Goal: Task Accomplishment & Management: Complete application form

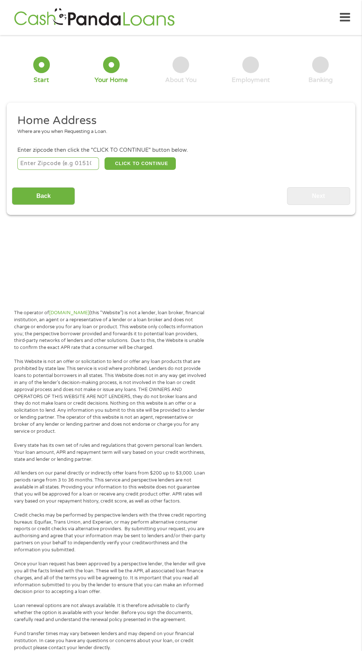
scroll to position [3, 0]
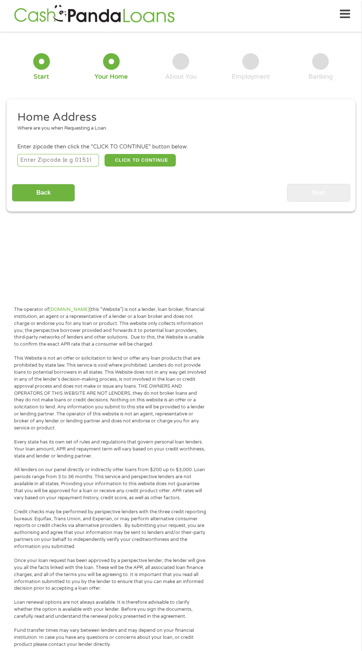
click at [76, 160] on input "number" at bounding box center [58, 160] width 82 height 13
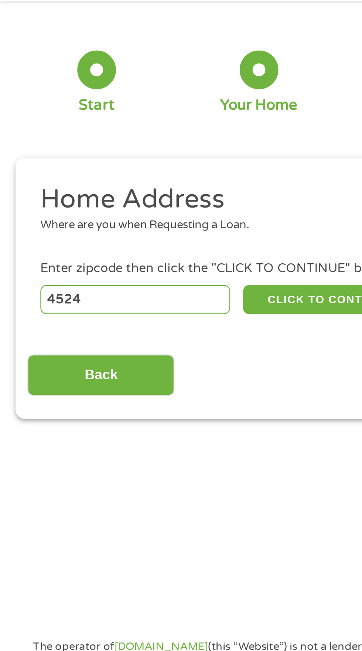
type input "45246"
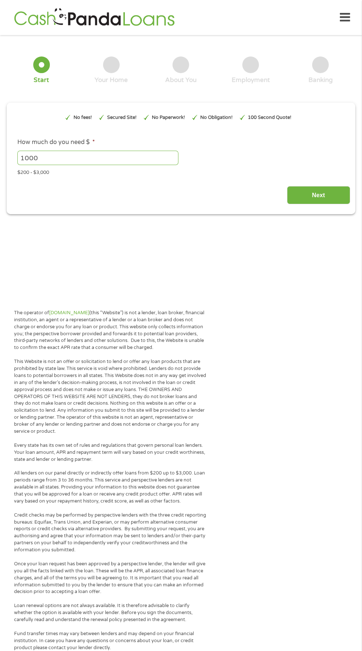
scroll to position [3, 0]
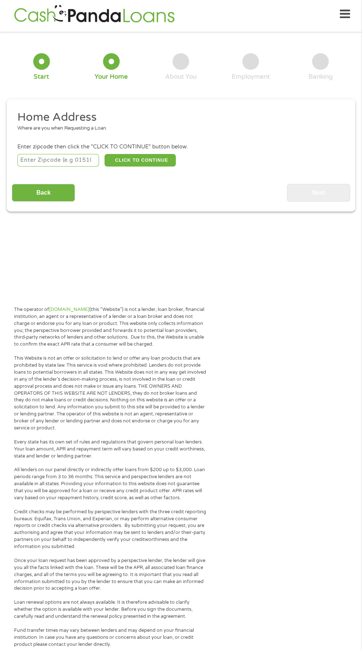
click at [32, 160] on input "number" at bounding box center [58, 160] width 82 height 13
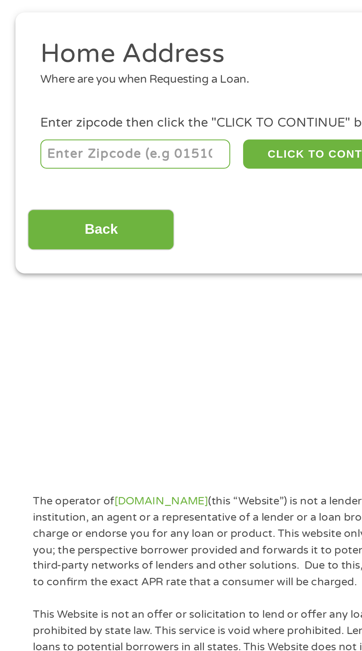
type input "45011"
select select "[US_STATE]"
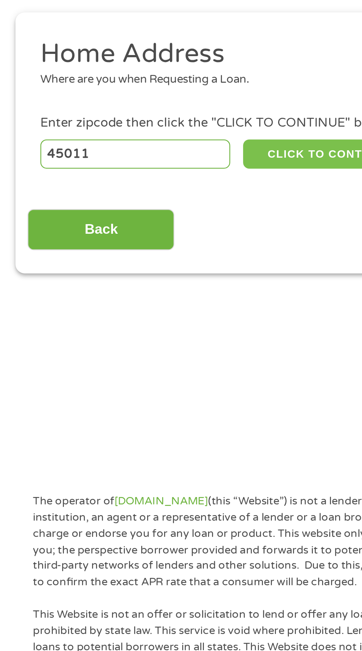
click at [134, 157] on button "CLICK TO CONTINUE" at bounding box center [140, 160] width 71 height 13
type input "45011"
type input "[PERSON_NAME]"
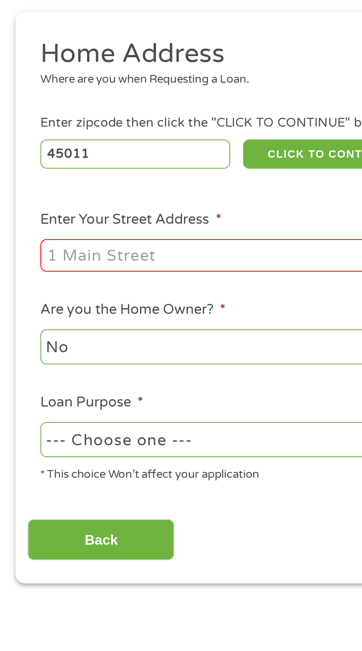
click at [30, 206] on input "Enter Your Street Address *" at bounding box center [96, 204] width 159 height 14
type input "[STREET_ADDRESS][PERSON_NAME]"
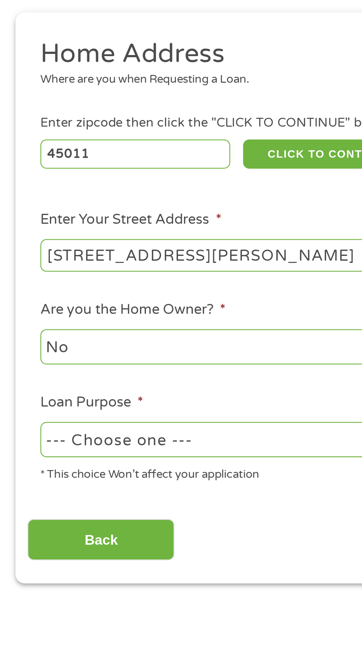
click at [22, 247] on select "No Yes" at bounding box center [96, 243] width 159 height 15
click at [17, 236] on select "No Yes" at bounding box center [96, 243] width 159 height 15
click at [28, 280] on select "--- Choose one --- Pay Bills Debt Consolidation Home Improvement Major Purchase…" at bounding box center [96, 283] width 159 height 15
select select "shorttermcash"
click at [17, 276] on select "--- Choose one --- Pay Bills Debt Consolidation Home Improvement Major Purchase…" at bounding box center [96, 283] width 159 height 15
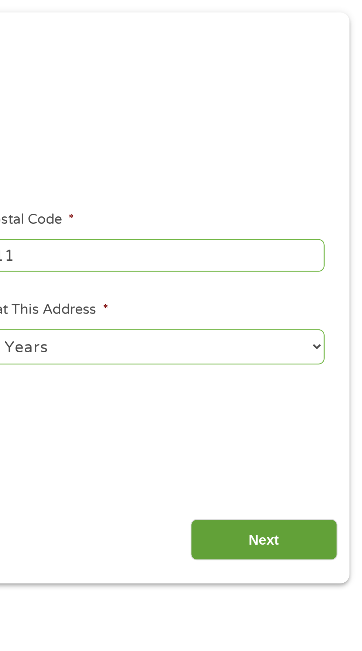
click at [337, 324] on input "Next" at bounding box center [318, 326] width 63 height 18
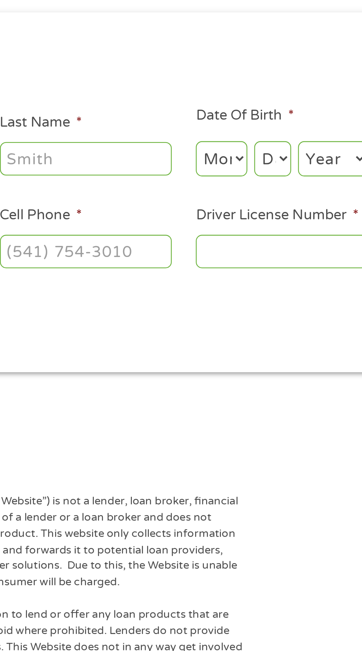
click at [152, 160] on input "Last Name *" at bounding box center [139, 162] width 74 height 14
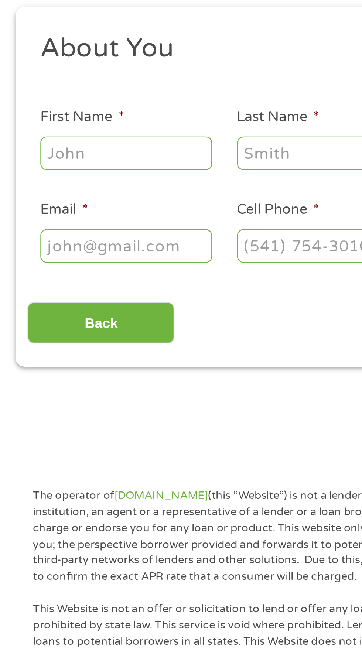
click at [34, 162] on input "First Name *" at bounding box center [54, 162] width 74 height 14
click at [24, 163] on input "First Name *" at bounding box center [54, 162] width 74 height 14
type input "[PERSON_NAME]"
type input "Austin"
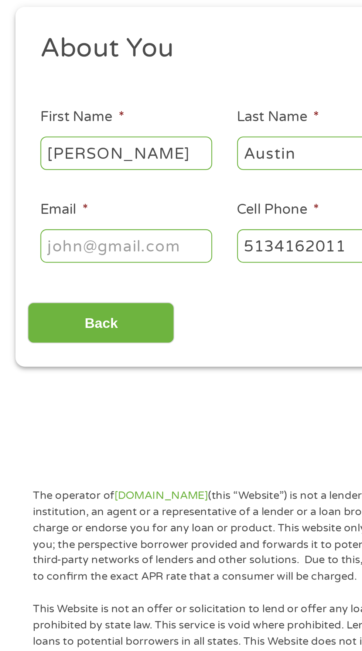
type input "[PHONE_NUMBER]"
click at [40, 205] on input "Email *" at bounding box center [54, 202] width 74 height 14
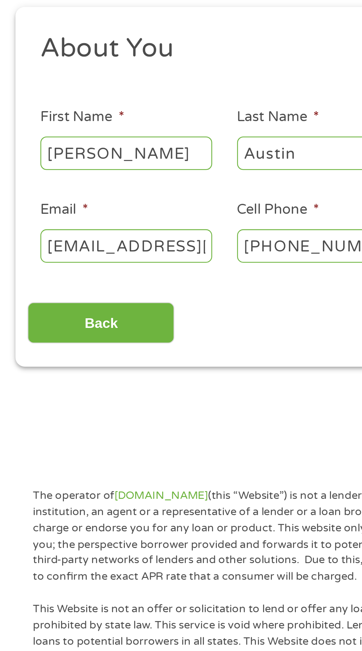
scroll to position [0, 14]
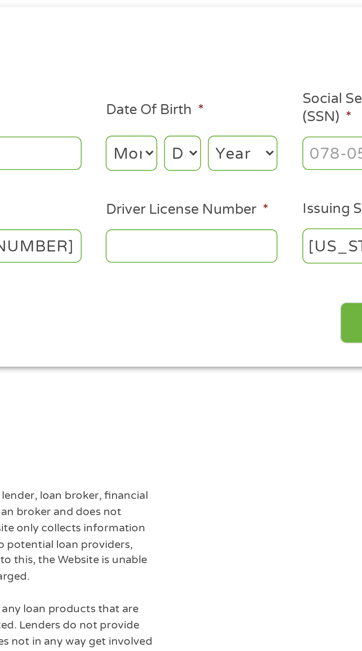
type input "[EMAIL_ADDRESS][DOMAIN_NAME]"
click at [197, 157] on select "Month 1 2 3 4 5 6 7 8 9 10 11 12" at bounding box center [197, 162] width 22 height 15
select select "8"
click at [186, 155] on select "Month 1 2 3 4 5 6 7 8 9 10 11 12" at bounding box center [197, 162] width 22 height 15
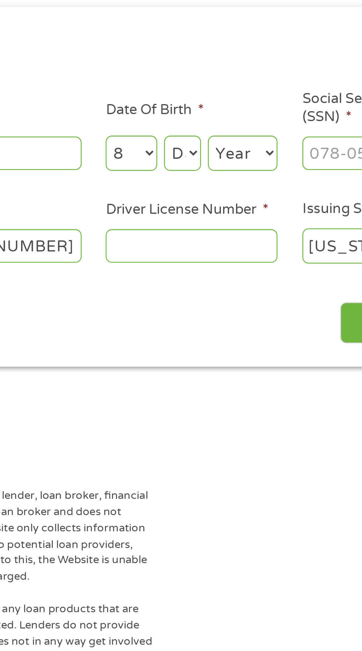
click at [218, 163] on select "Day 1 2 3 4 5 6 7 8 9 10 11 12 13 14 15 16 17 18 19 20 21 22 23 24 25 26 27 28 …" at bounding box center [219, 162] width 16 height 15
select select "2"
click at [211, 155] on select "Day 1 2 3 4 5 6 7 8 9 10 11 12 13 14 15 16 17 18 19 20 21 22 23 24 25 26 27 28 …" at bounding box center [219, 162] width 16 height 15
click at [238, 163] on select "Year [DATE] 2006 2005 2004 2003 2002 2001 2000 1999 1998 1997 1996 1995 1994 19…" at bounding box center [245, 162] width 30 height 15
select select "1985"
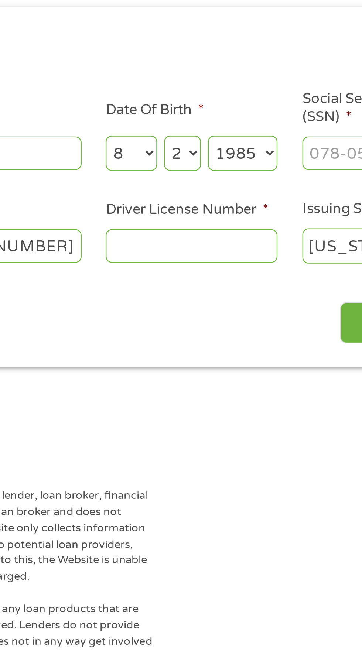
click at [230, 155] on select "Year [DATE] 2006 2005 2004 2003 2002 2001 2000 1999 1998 1997 1996 1995 1994 19…" at bounding box center [245, 162] width 30 height 15
click at [207, 200] on input "Driver License Number *" at bounding box center [223, 202] width 74 height 14
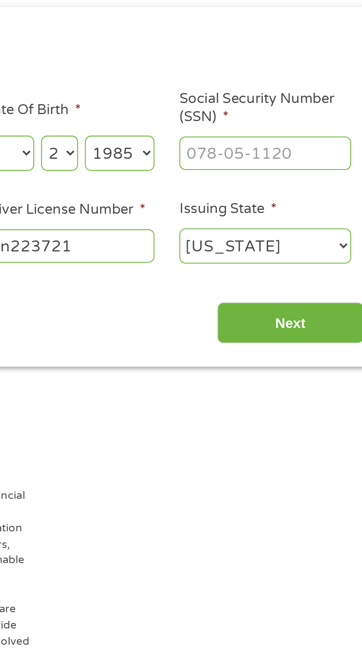
type input "Sn223721"
click at [284, 164] on input "Social Security Number (SSN) *" at bounding box center [308, 162] width 74 height 14
type input "270-84-6045"
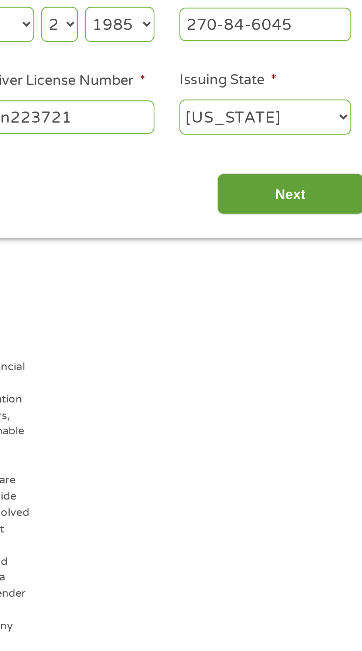
click at [300, 240] on input "Next" at bounding box center [318, 235] width 63 height 18
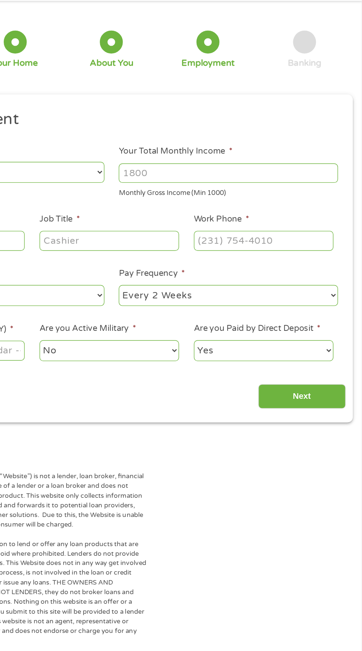
scroll to position [3, 0]
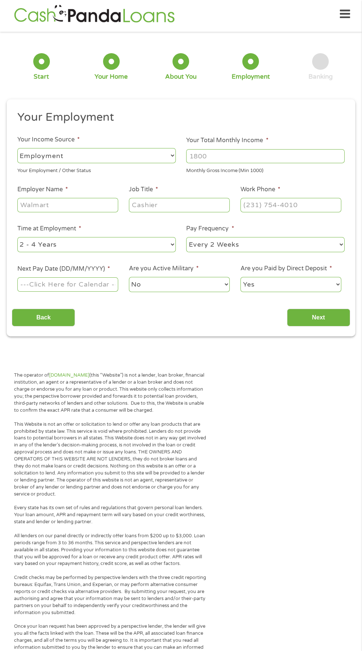
click at [327, 154] on input "Your Total Monthly Income *" at bounding box center [265, 156] width 159 height 14
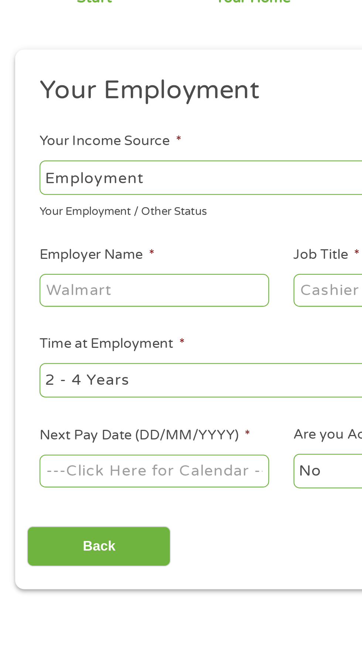
type input "4350"
click at [89, 199] on input "Employer Name *" at bounding box center [67, 205] width 101 height 14
type input "R"
type input "Tacobell"
click at [151, 209] on input "Job Title *" at bounding box center [179, 205] width 101 height 14
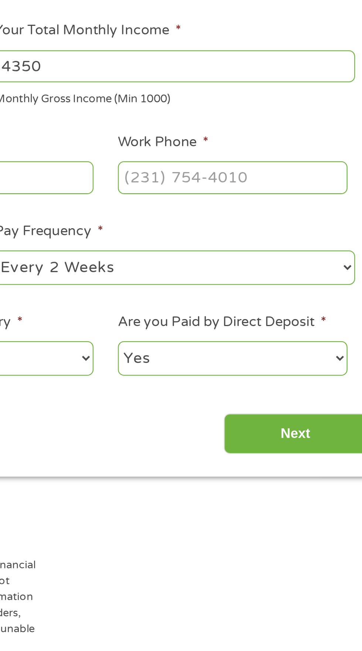
type input "Manager"
click at [303, 203] on input "Work Phone *" at bounding box center [291, 205] width 101 height 14
type input "[PHONE_NUMBER]"
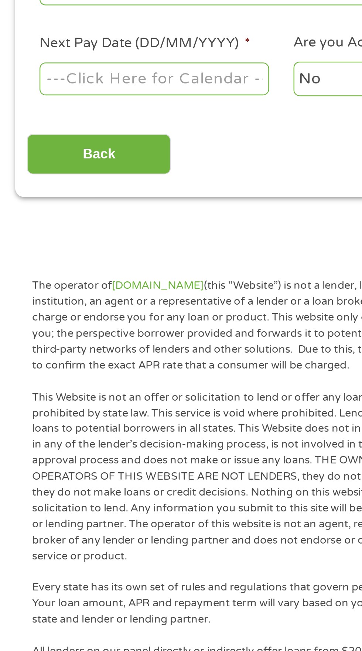
click at [92, 287] on input "Next Pay Date (DD/MM/YYYY) *" at bounding box center [67, 284] width 101 height 14
type input "09162025"
click at [147, 286] on select "No Yes" at bounding box center [179, 284] width 101 height 15
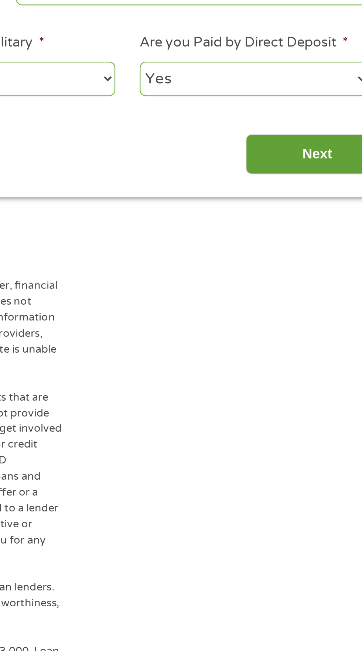
click at [316, 316] on input "Next" at bounding box center [318, 318] width 63 height 18
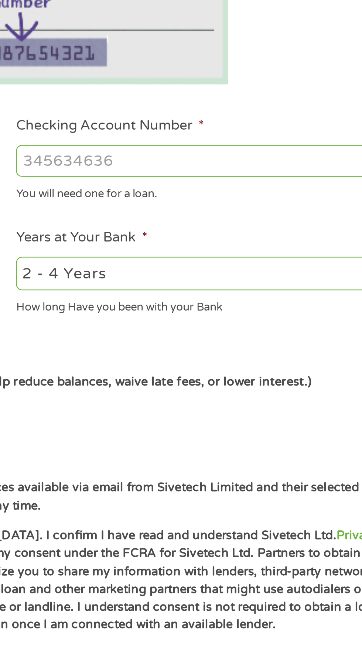
click at [212, 263] on input "Checking Account Number *" at bounding box center [265, 260] width 159 height 14
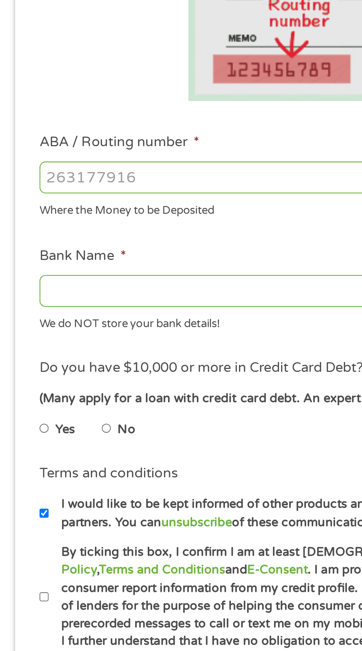
type input "9995"
click at [99, 262] on input "ABA / Routing number *" at bounding box center [96, 260] width 159 height 14
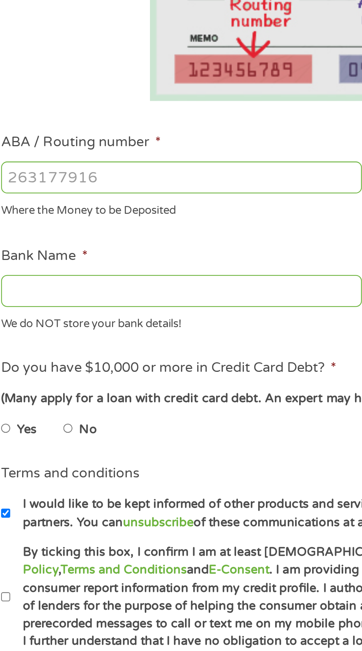
click at [106, 262] on input "ABA / Routing number *" at bounding box center [96, 260] width 159 height 14
type input "042200295"
type input "KEY BANK"
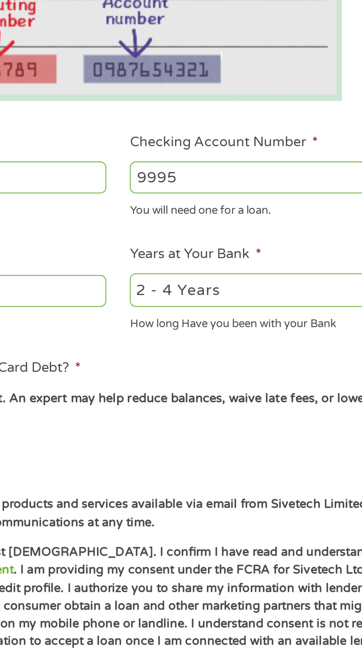
type input "042200295"
click at [237, 260] on input "9995" at bounding box center [265, 260] width 159 height 14
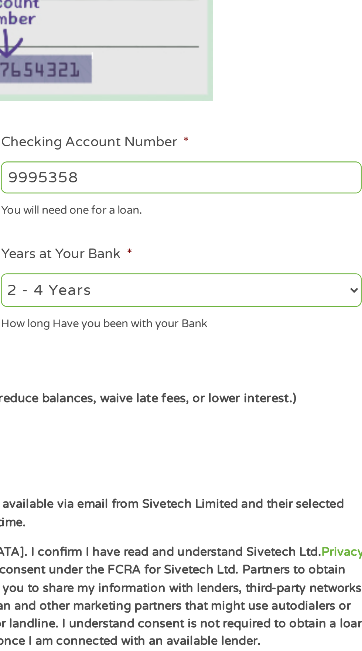
type input "999535"
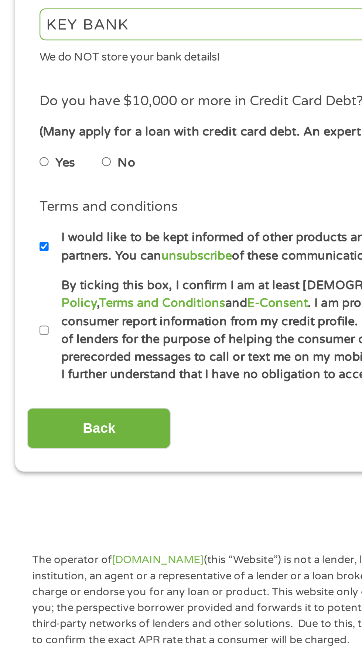
scroll to position [5, 0]
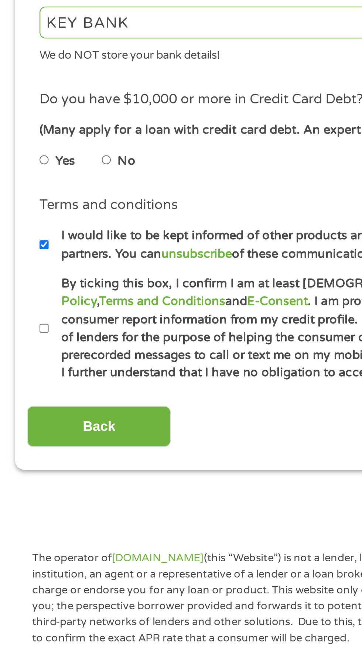
type input "358625099223"
click at [48, 374] on input "No" at bounding box center [47, 370] width 4 height 12
radio input "true"
click at [19, 440] on input "By ticking this box, I confirm I am at least [DEMOGRAPHIC_DATA]. I confirm I ha…" at bounding box center [19, 443] width 4 height 12
checkbox input "true"
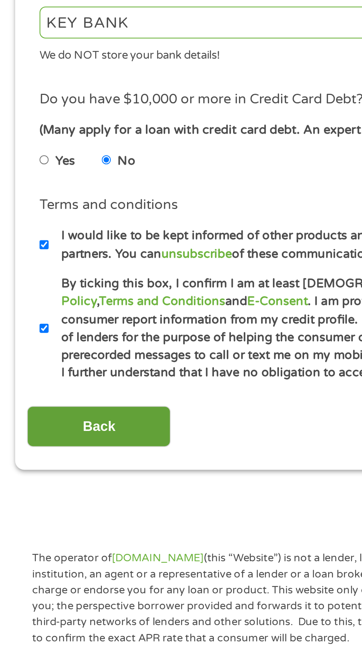
click at [53, 492] on input "Back" at bounding box center [43, 486] width 63 height 18
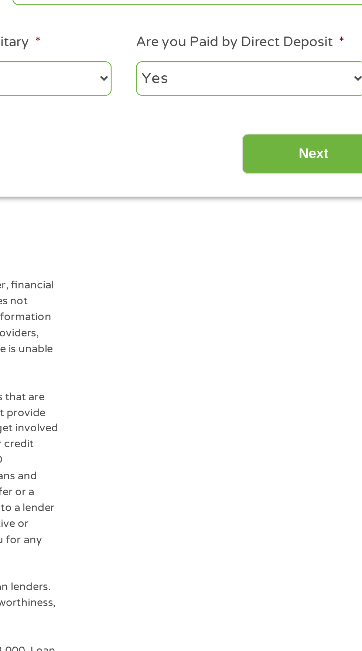
scroll to position [3, 0]
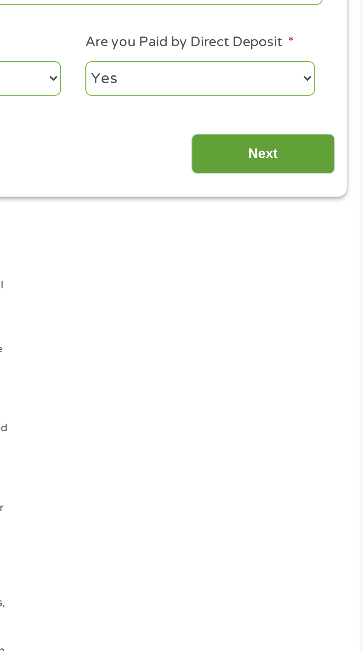
click at [326, 321] on input "Next" at bounding box center [318, 318] width 63 height 18
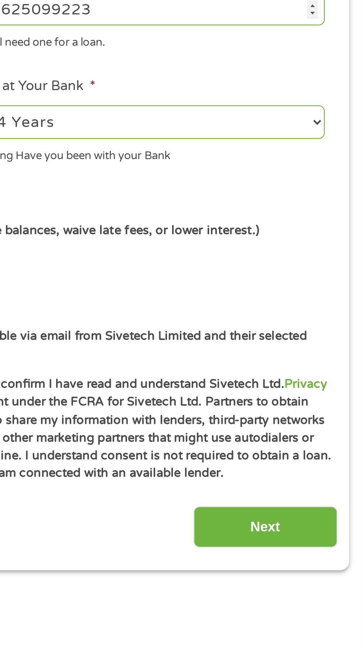
scroll to position [0, 0]
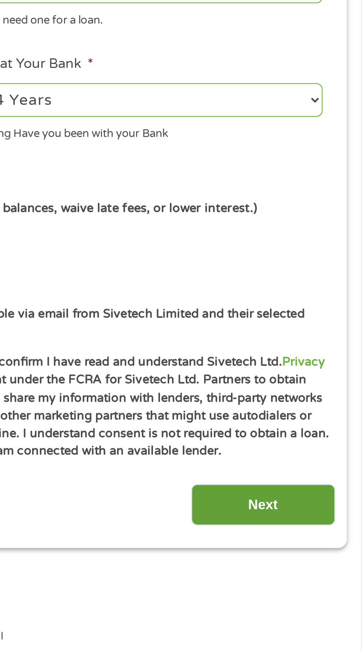
click at [317, 494] on input "Next" at bounding box center [318, 491] width 63 height 18
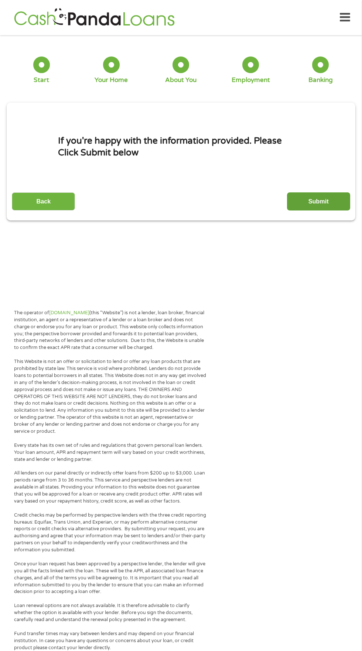
click at [320, 202] on input "Submit" at bounding box center [318, 201] width 63 height 18
